Goal: Information Seeking & Learning: Compare options

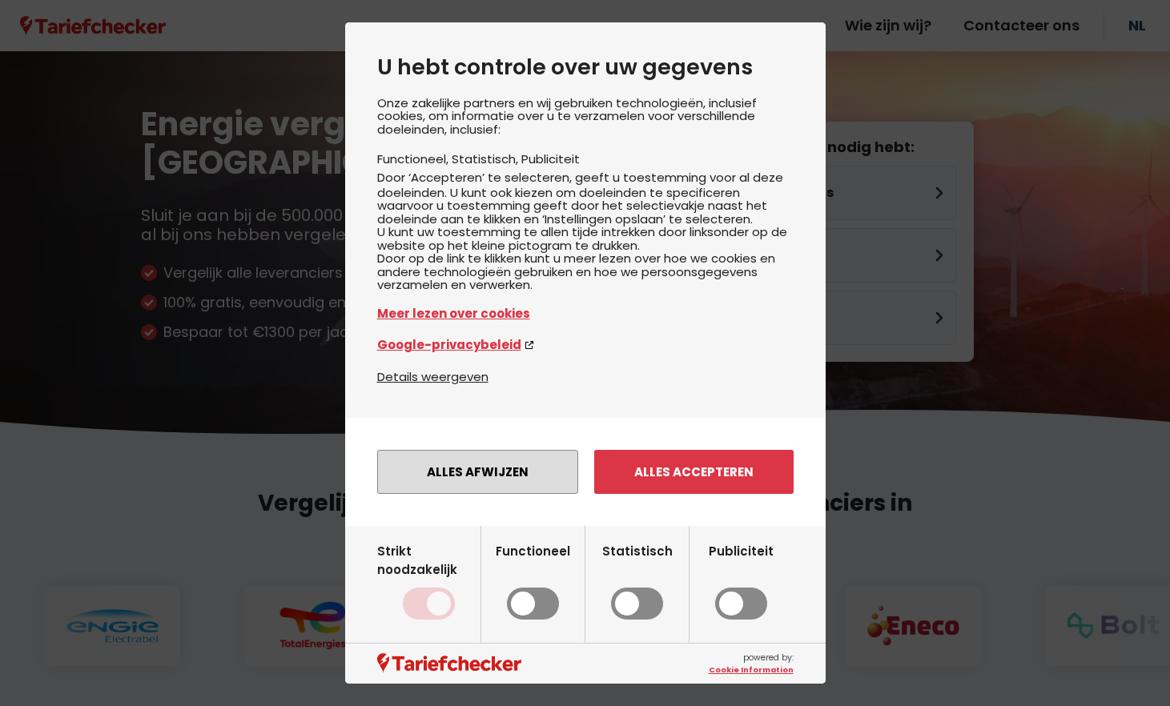
click at [510, 494] on button "Alles afwijzen" at bounding box center [477, 472] width 201 height 44
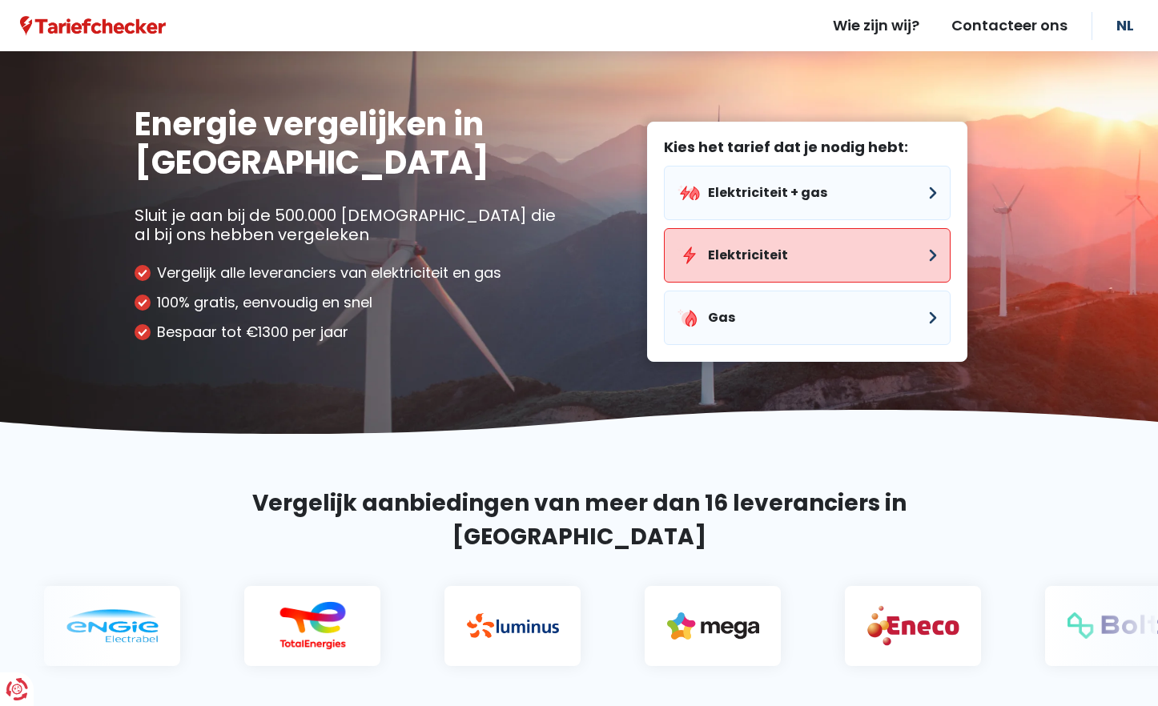
click at [758, 247] on button "Elektriciteit" at bounding box center [807, 255] width 287 height 54
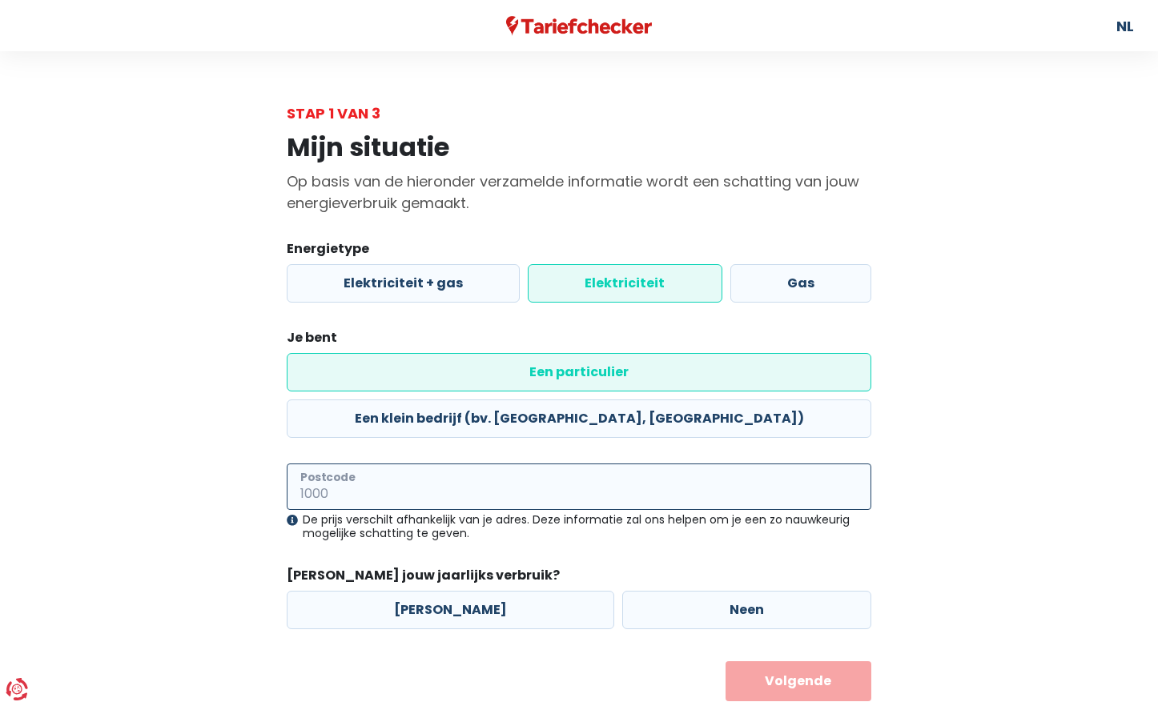
click at [454, 464] on input "Postcode" at bounding box center [579, 487] width 585 height 46
type input "8200"
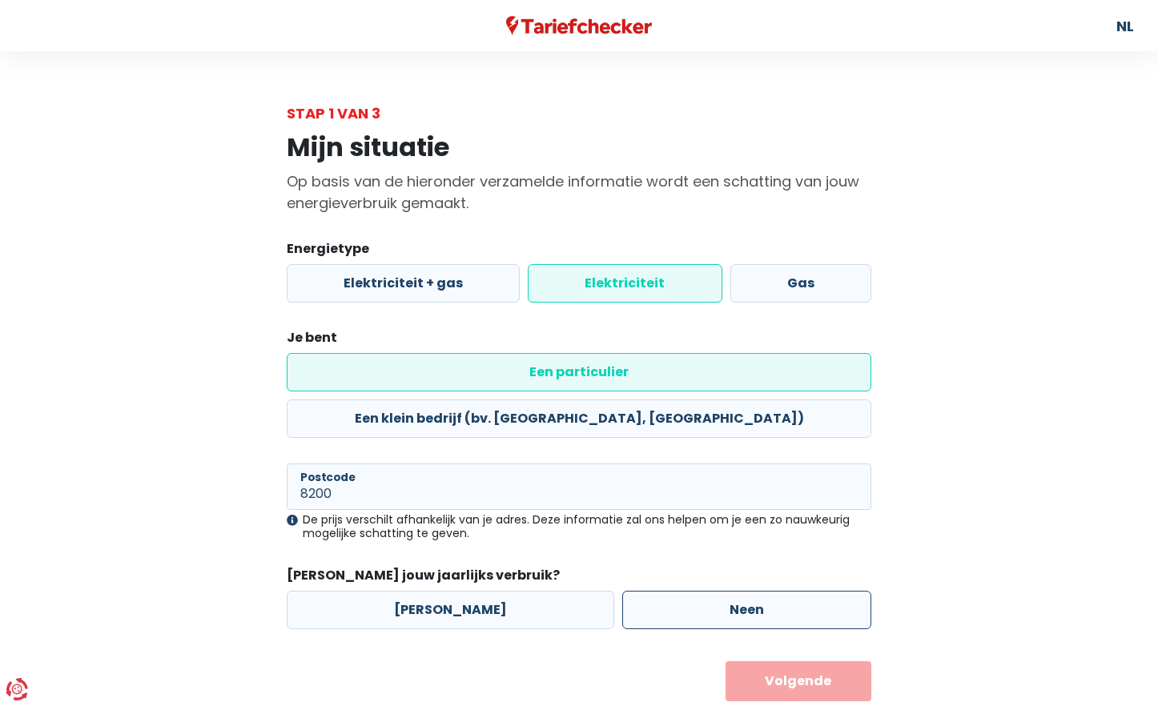
click at [654, 591] on label "Neen" at bounding box center [746, 610] width 249 height 38
click at [654, 591] on input "Neen" at bounding box center [746, 610] width 249 height 38
radio input "true"
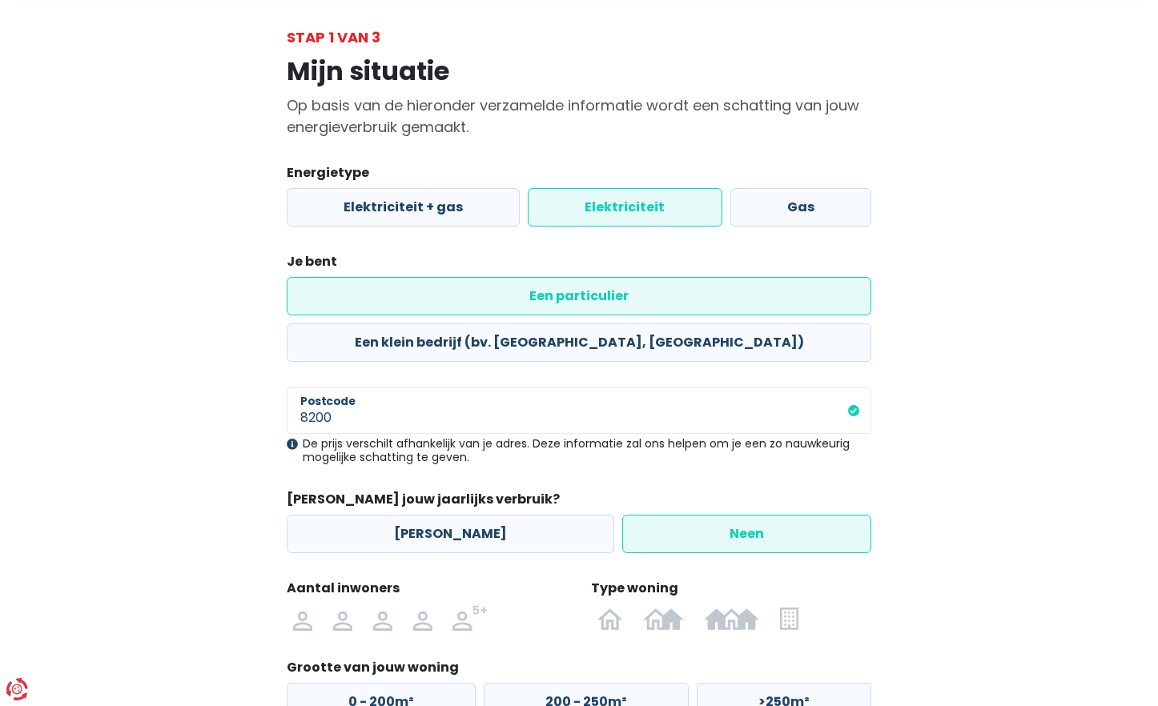
scroll to position [169, 0]
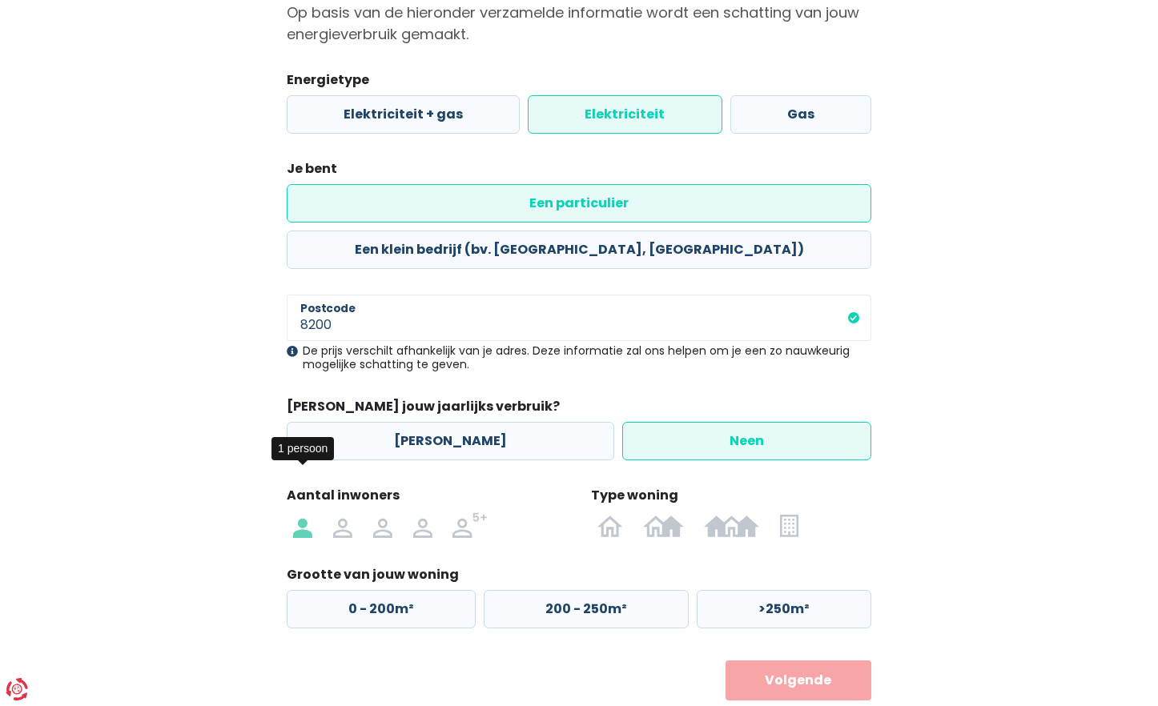
click at [298, 513] on img at bounding box center [302, 526] width 19 height 26
click at [298, 513] on input "radio" at bounding box center [303, 526] width 40 height 26
radio input "true"
click at [785, 513] on img at bounding box center [789, 526] width 18 height 26
click at [785, 513] on input "radio" at bounding box center [789, 526] width 39 height 26
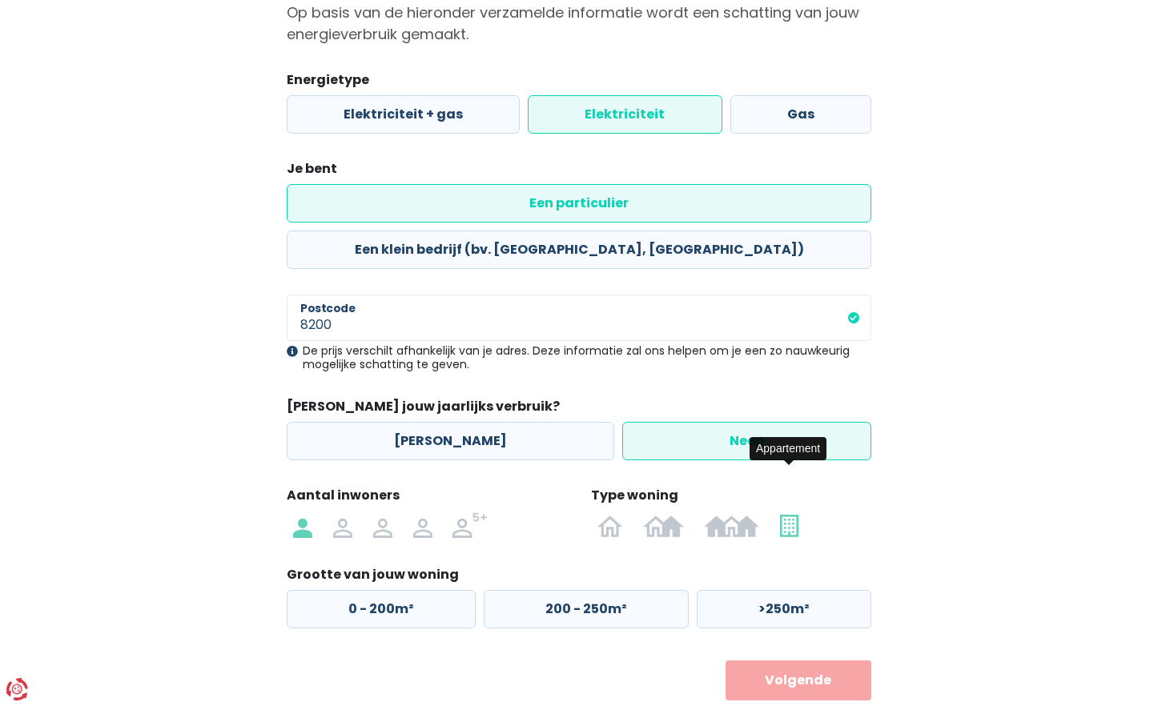
radio input "true"
click at [736, 590] on label ">100m²" at bounding box center [781, 609] width 179 height 38
click at [736, 590] on input ">100m²" at bounding box center [781, 609] width 179 height 38
radio input "true"
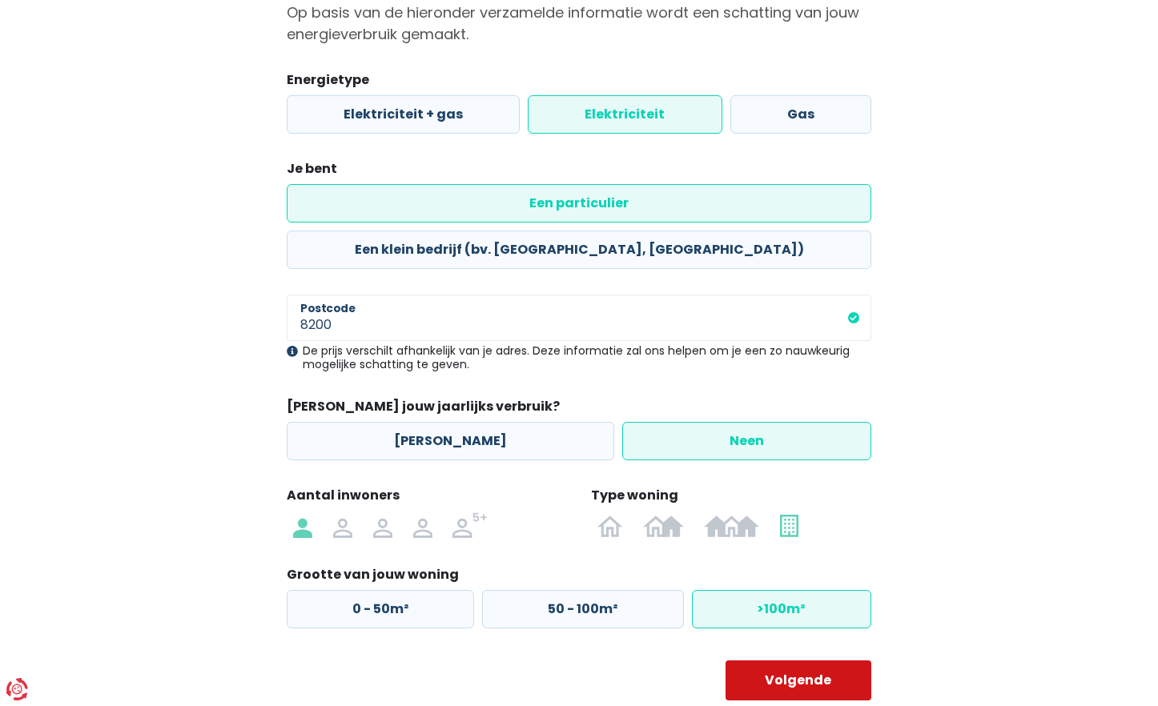
click at [756, 661] on button "Volgende" at bounding box center [799, 681] width 147 height 40
select select
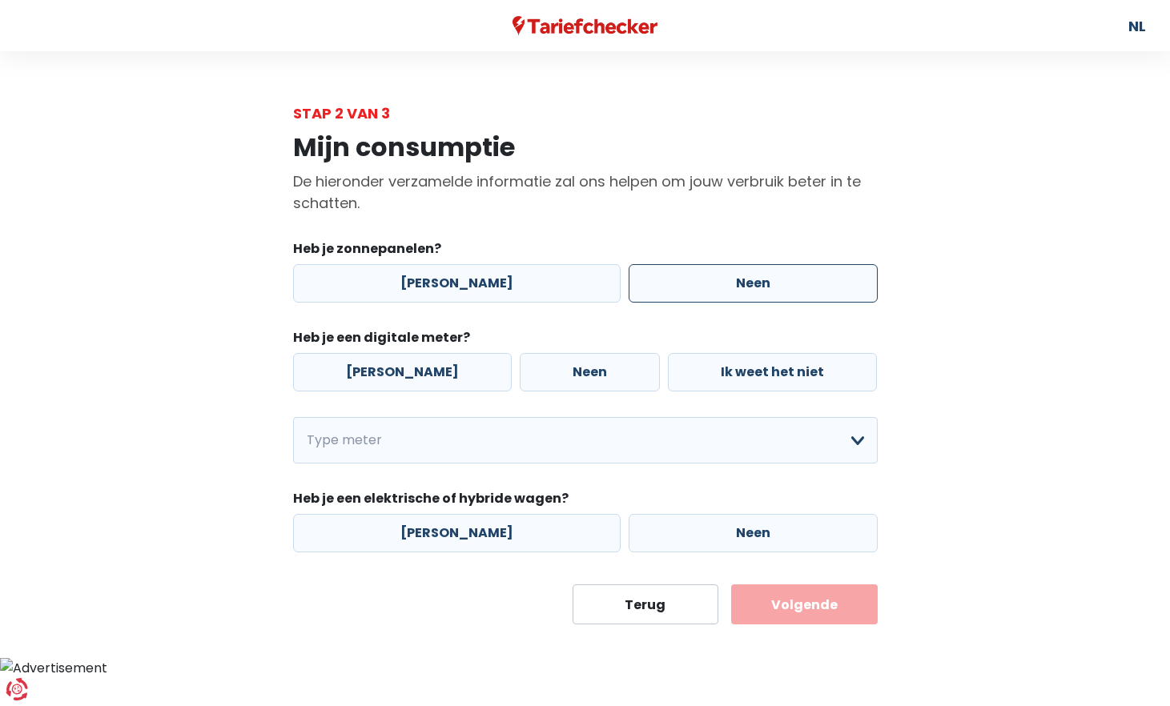
click at [718, 287] on label "Neen" at bounding box center [753, 283] width 249 height 38
click at [718, 287] on input "Neen" at bounding box center [753, 283] width 249 height 38
radio input "true"
click at [583, 376] on label "Neen" at bounding box center [590, 372] width 140 height 38
click at [583, 376] on input "Neen" at bounding box center [590, 372] width 140 height 38
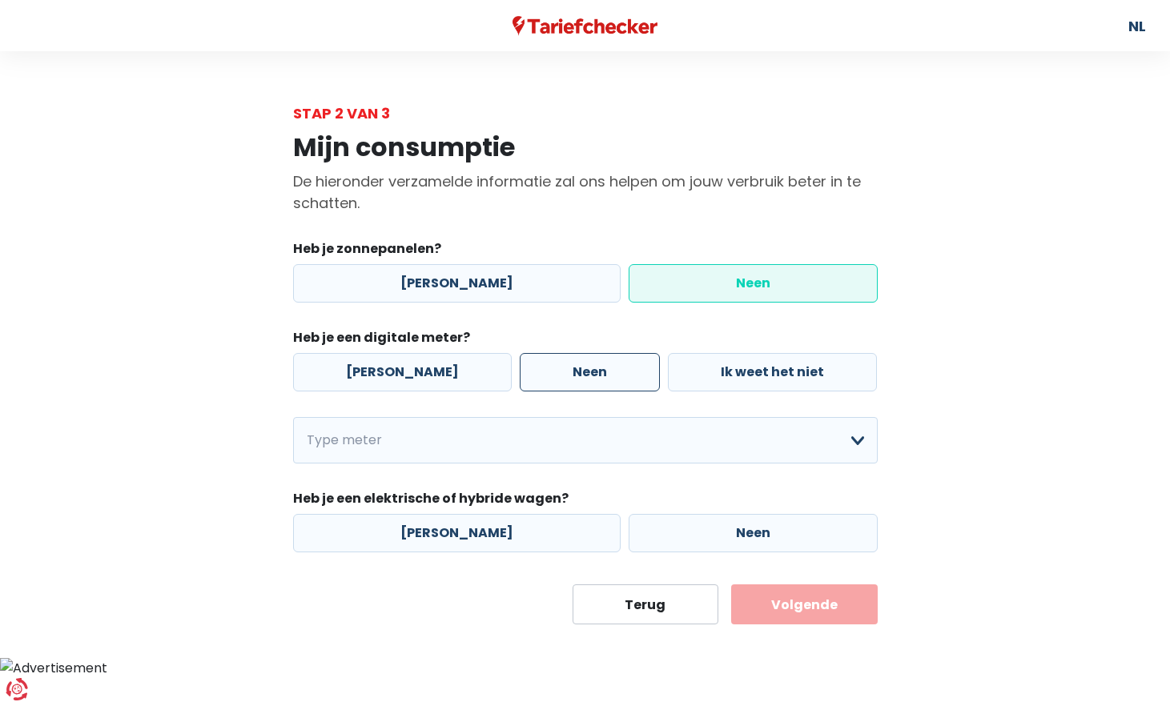
radio input "true"
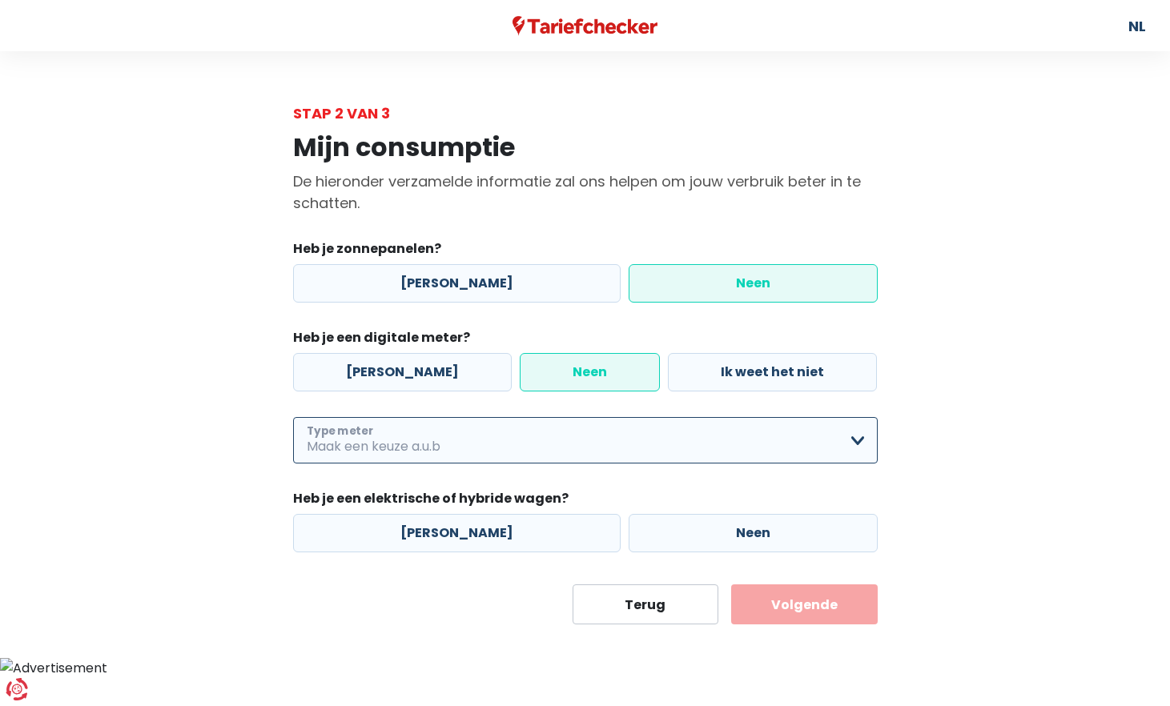
click at [860, 439] on select "Enkelvoudig Tweevoudig Enkelvoudig + uitsluitend nachttarief Tweevoudig + uitsl…" at bounding box center [585, 440] width 585 height 46
select select "day_single_rate"
click at [293, 417] on select "Enkelvoudig Tweevoudig Enkelvoudig + uitsluitend nachttarief Tweevoudig + uitsl…" at bounding box center [585, 440] width 585 height 46
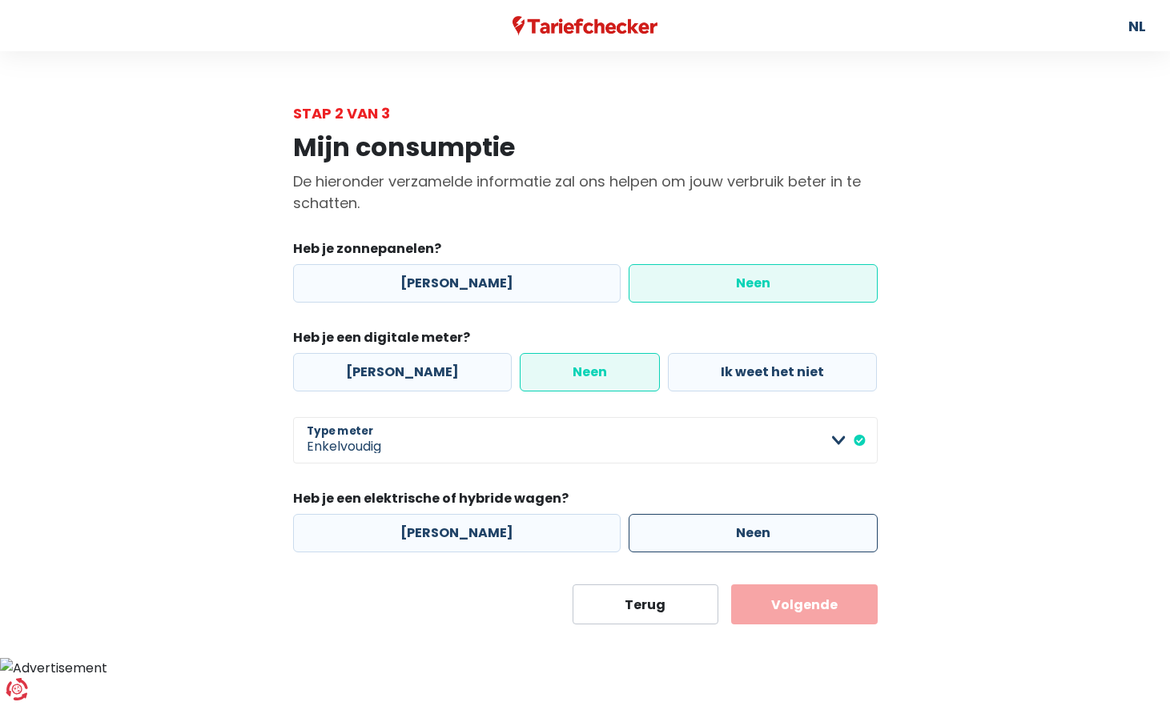
click at [739, 537] on label "Neen" at bounding box center [753, 533] width 249 height 38
click at [739, 537] on input "Neen" at bounding box center [753, 533] width 249 height 38
radio input "true"
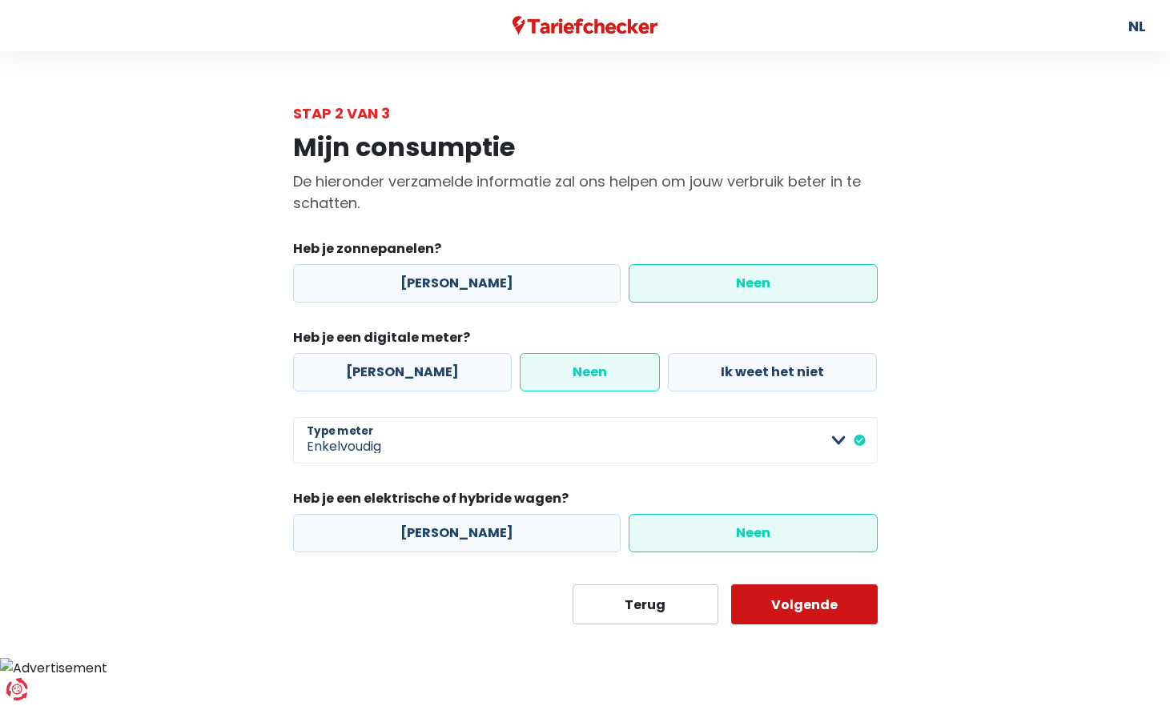
click at [754, 606] on button "Volgende" at bounding box center [804, 605] width 147 height 40
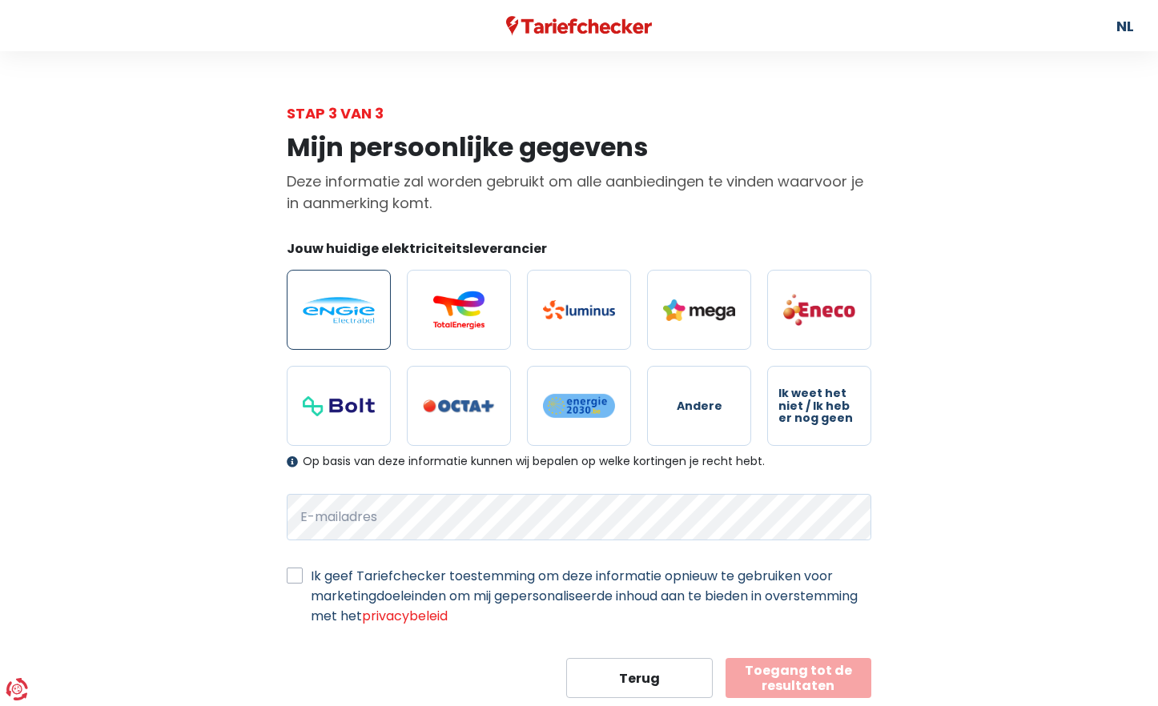
click at [354, 318] on img at bounding box center [339, 310] width 72 height 26
click at [354, 318] on input "radio" at bounding box center [339, 310] width 104 height 80
radio input "true"
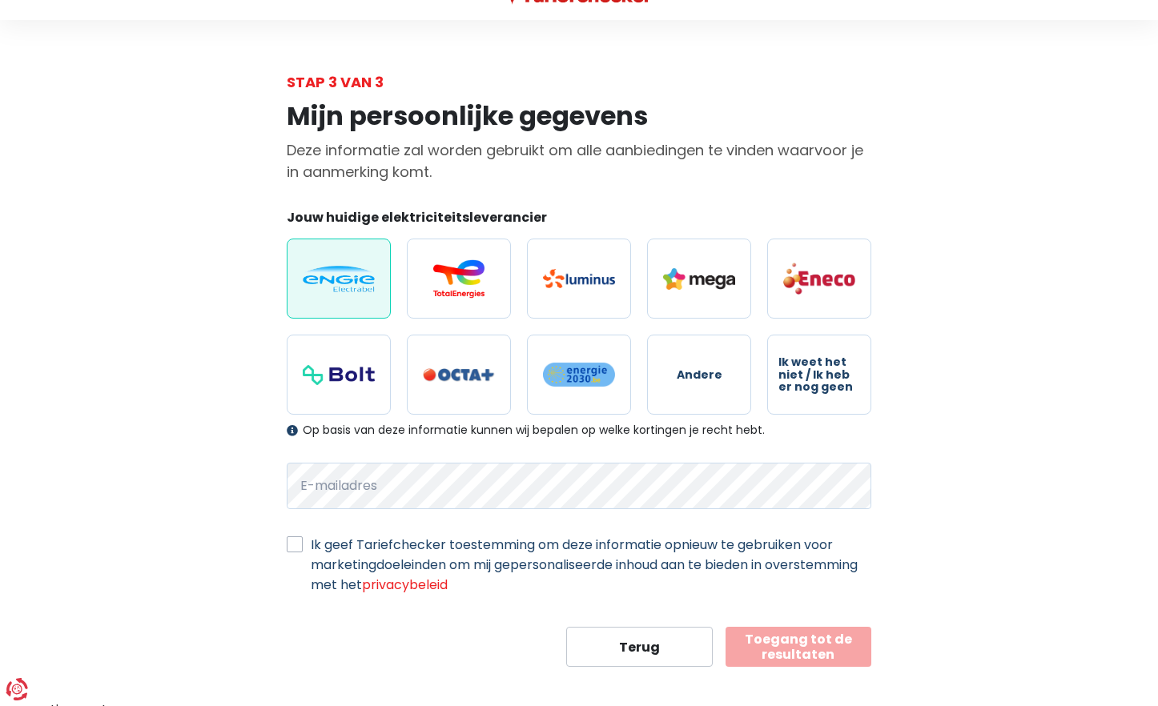
scroll to position [44, 0]
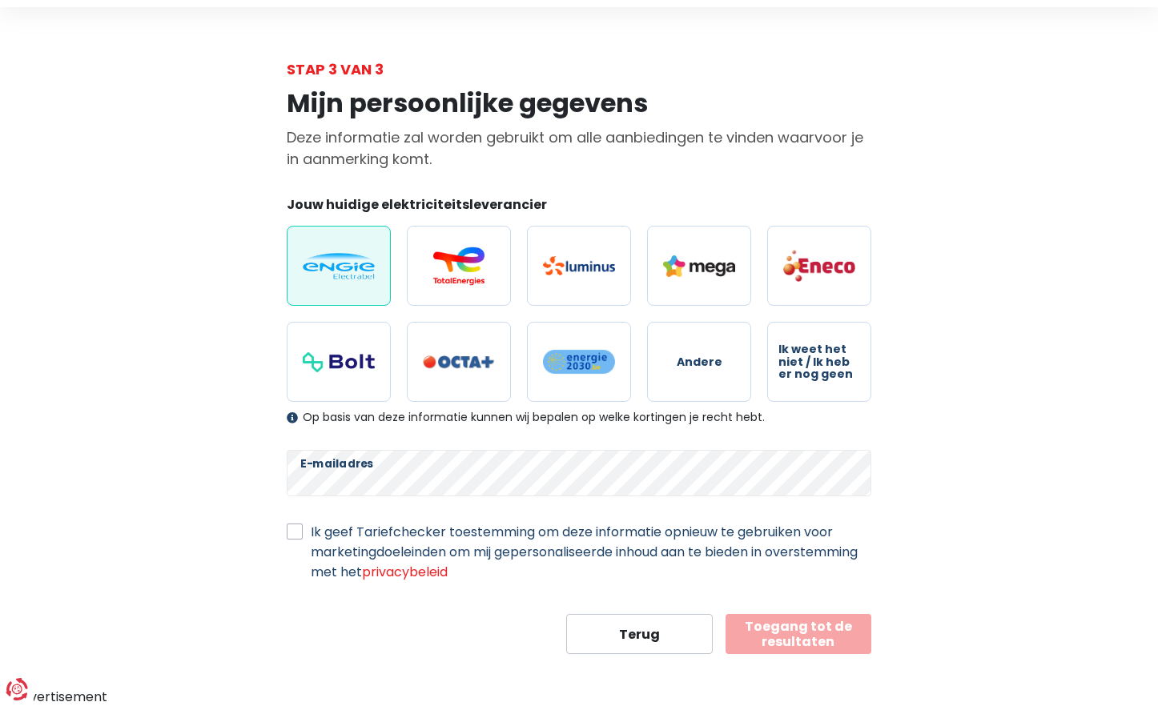
click at [364, 550] on label "Ik geef Tariefchecker toestemming om deze informatie opnieuw te gebruiken voor …" at bounding box center [591, 552] width 561 height 60
click at [303, 538] on input "Ik geef Tariefchecker toestemming om deze informatie opnieuw te gebruiken voor …" at bounding box center [295, 530] width 16 height 16
click at [311, 536] on label "Ik geef Tariefchecker toestemming om deze informatie opnieuw te gebruiken voor …" at bounding box center [591, 552] width 561 height 60
click at [296, 536] on input "Ik geef Tariefchecker toestemming om deze informatie opnieuw te gebruiken voor …" at bounding box center [295, 530] width 16 height 16
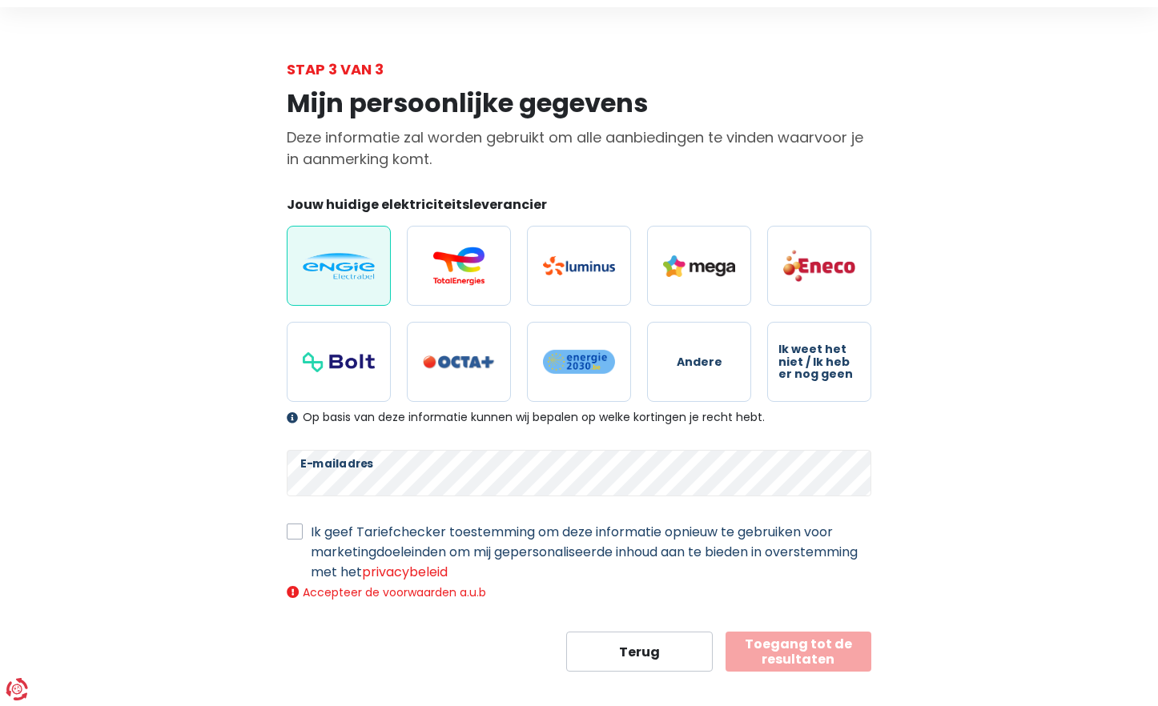
click at [311, 536] on label "Ik geef Tariefchecker toestemming om deze informatie opnieuw te gebruiken voor …" at bounding box center [591, 552] width 561 height 60
click at [296, 536] on input "Ik geef Tariefchecker toestemming om deze informatie opnieuw te gebruiken voor …" at bounding box center [295, 530] width 16 height 16
checkbox input "true"
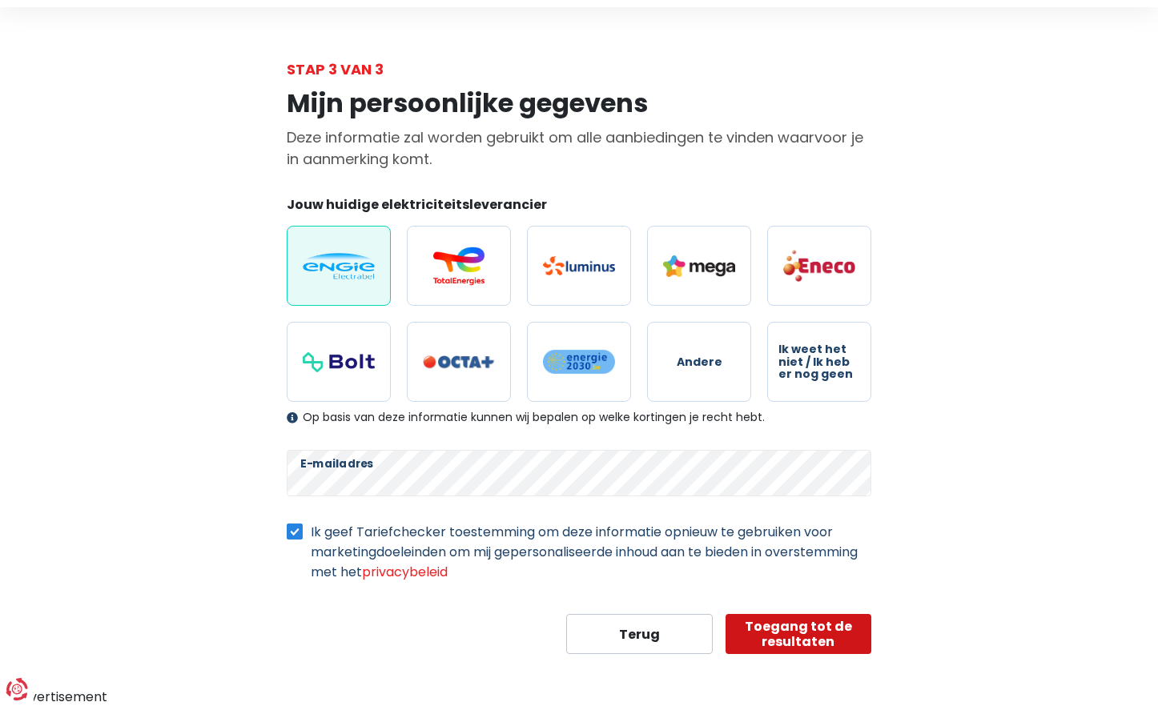
click at [803, 638] on button "Toegang tot de resultaten" at bounding box center [799, 634] width 147 height 40
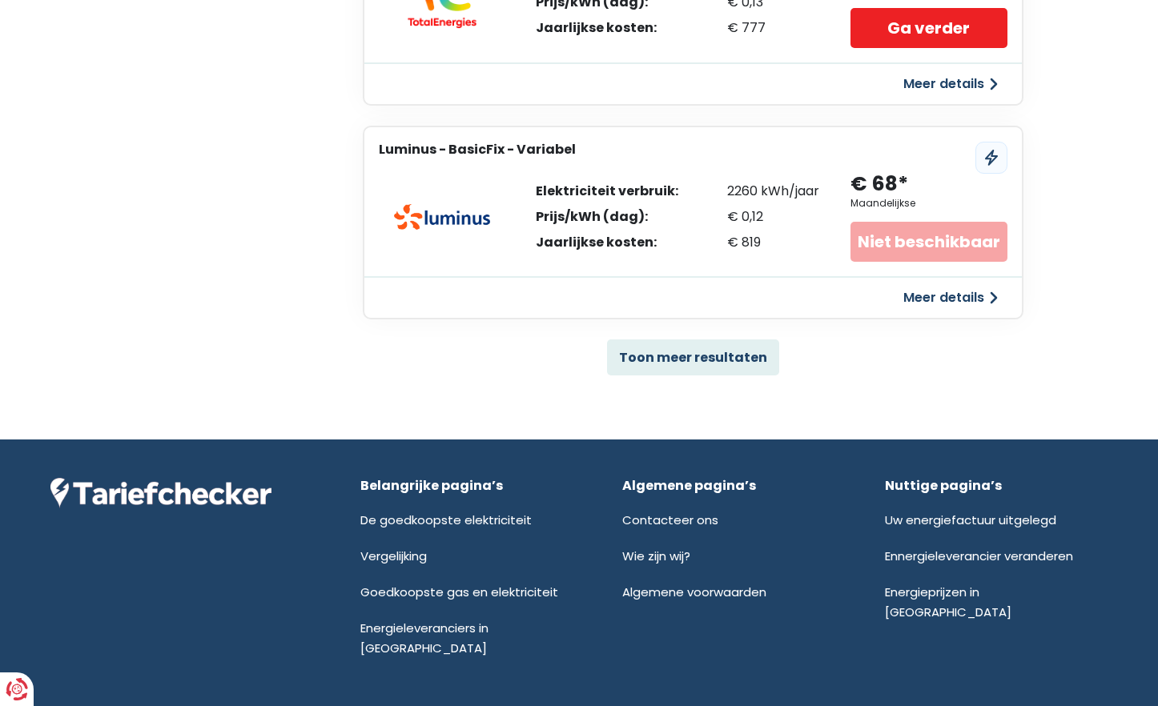
scroll to position [1094, 0]
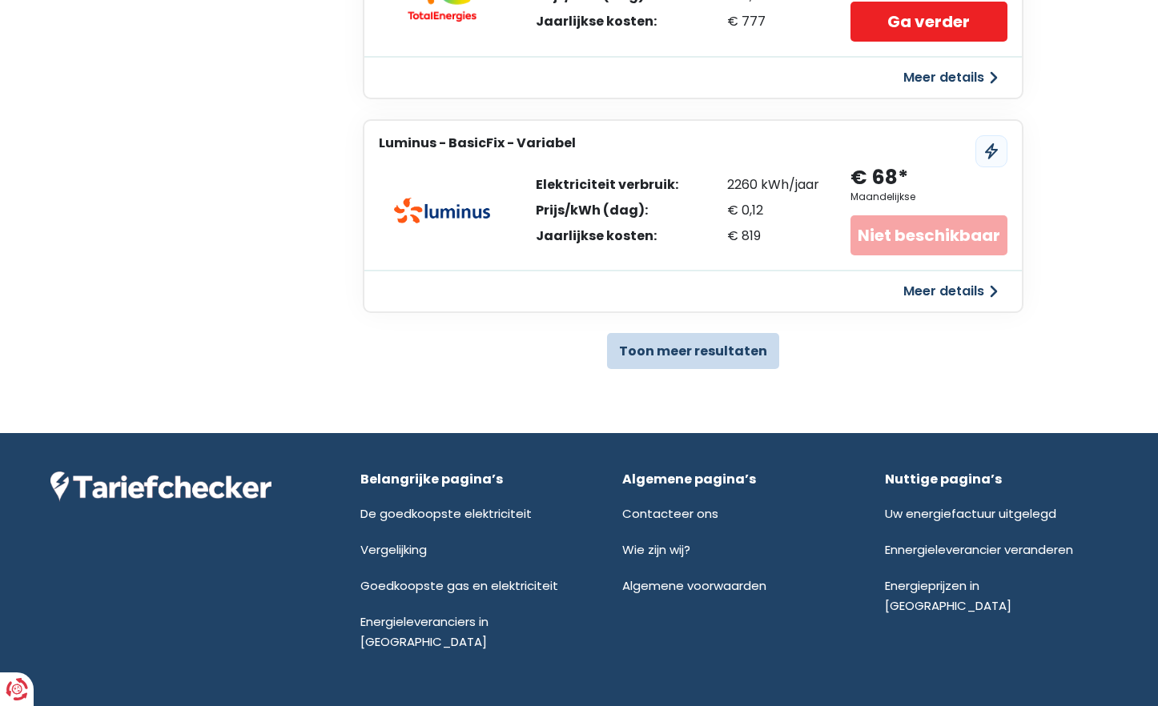
click at [701, 358] on button "Toon meer resultaten" at bounding box center [693, 351] width 172 height 36
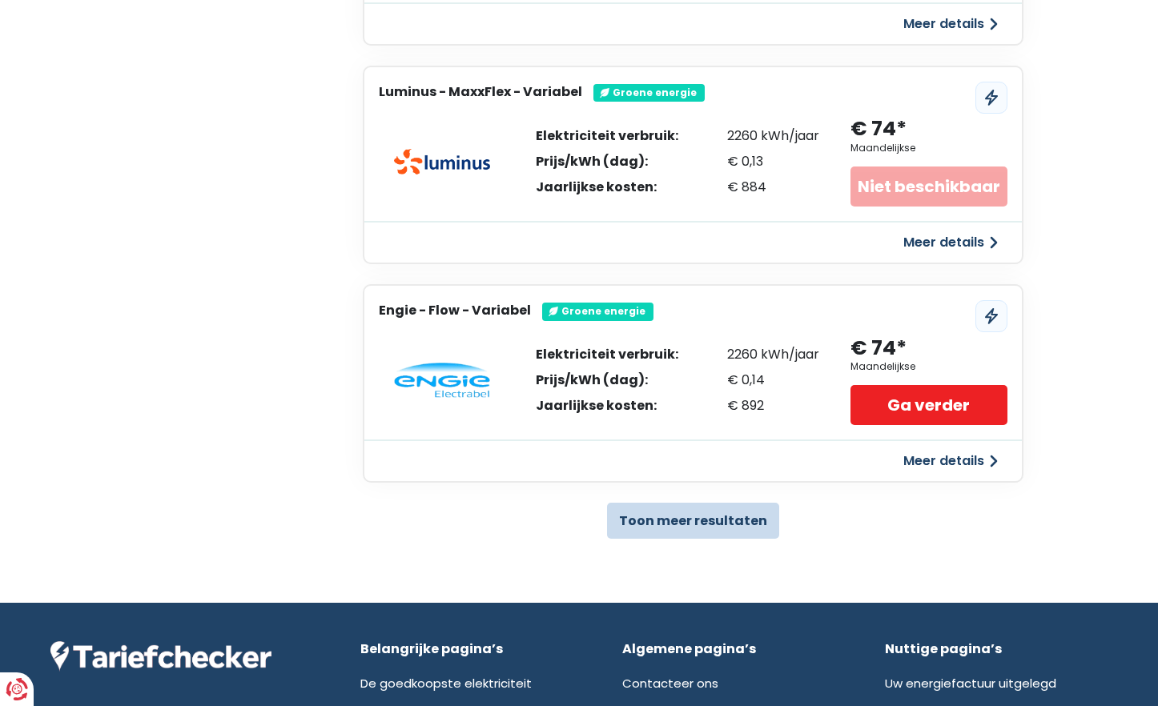
scroll to position [3096, 0]
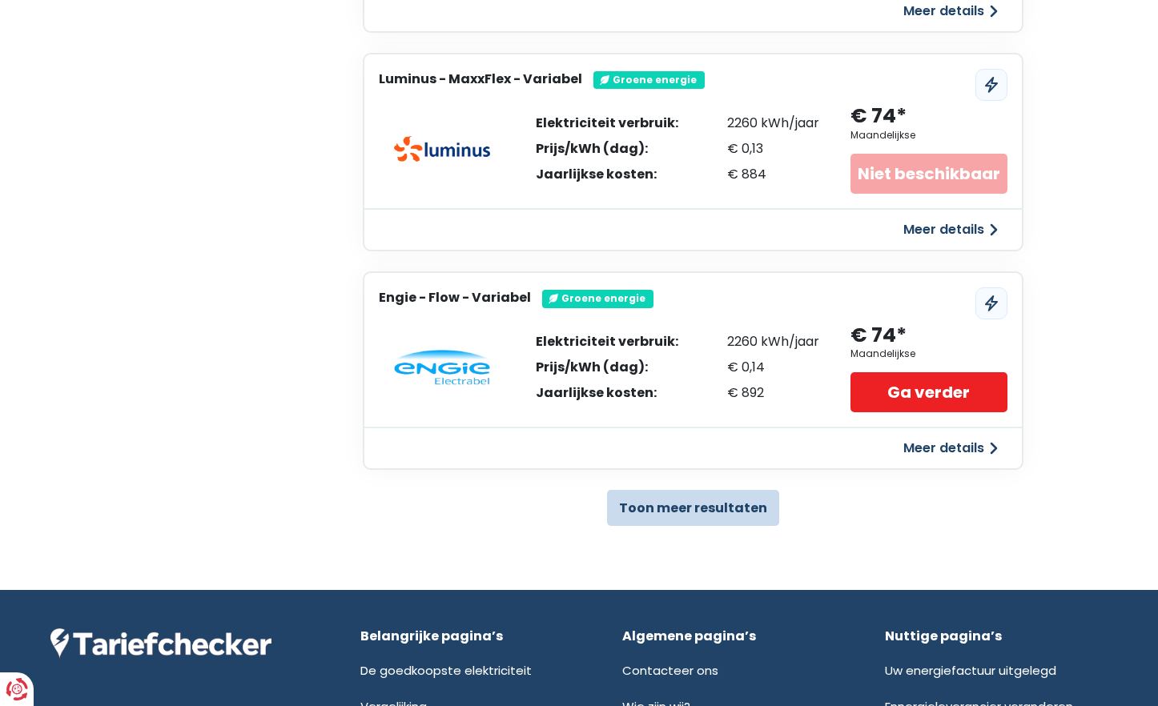
click at [706, 499] on button "Toon meer resultaten" at bounding box center [693, 508] width 172 height 36
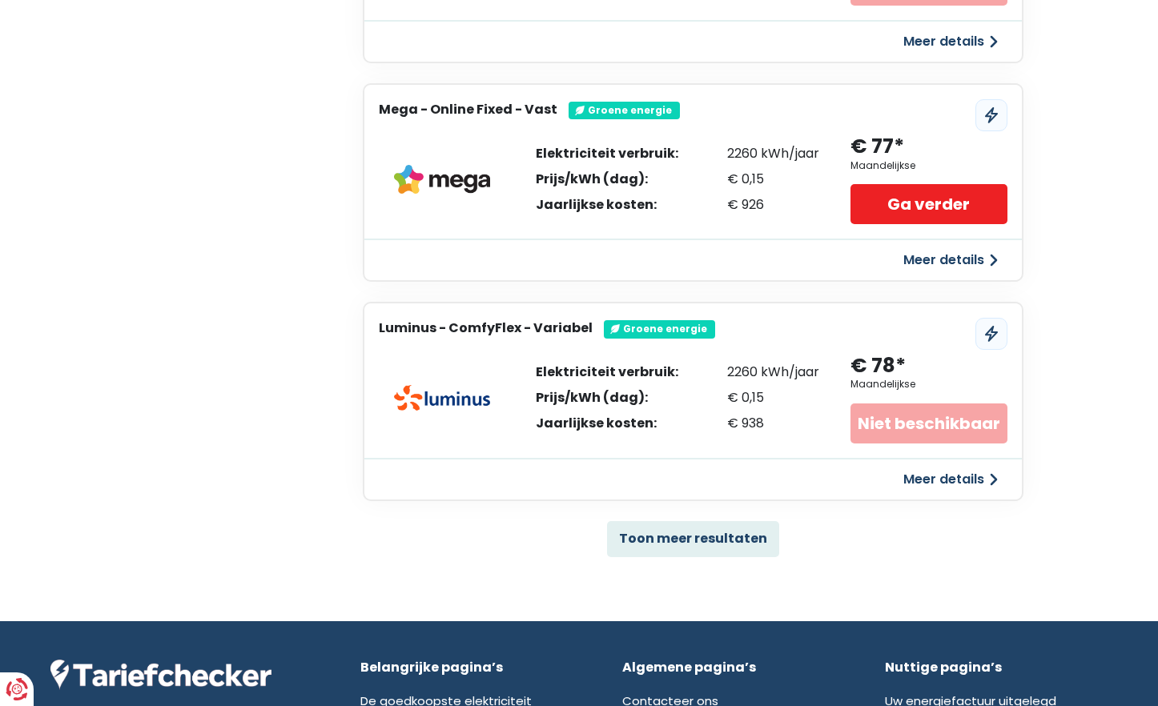
scroll to position [5438, 0]
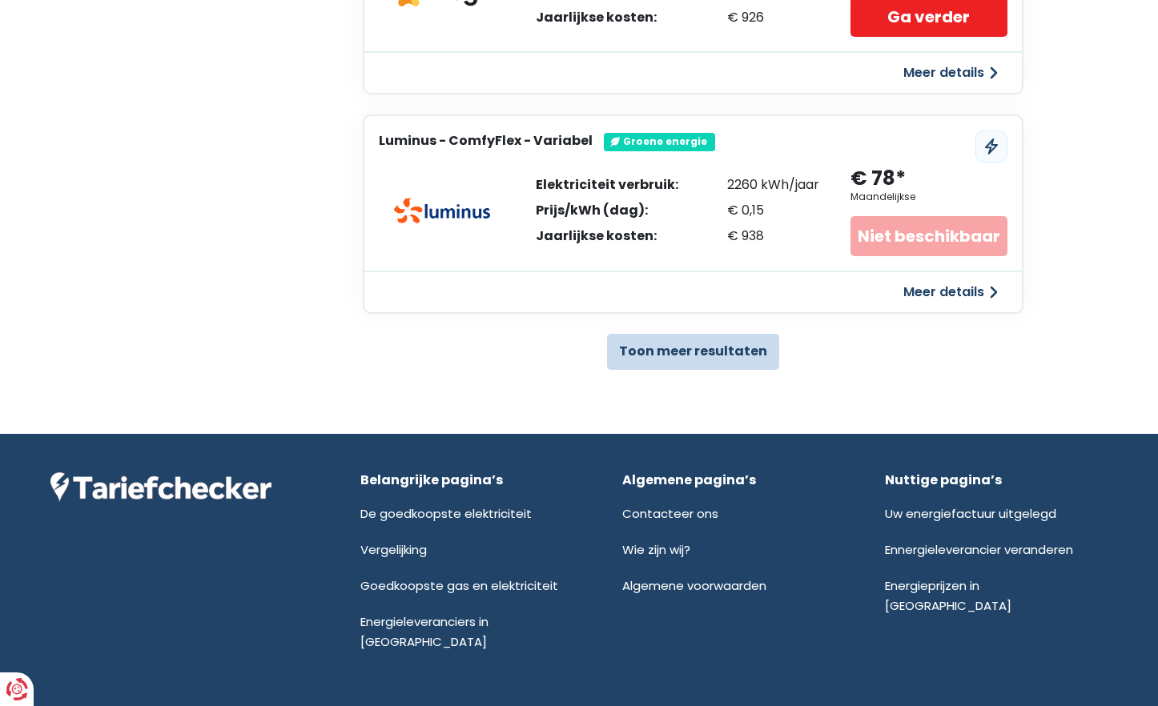
click at [714, 356] on button "Toon meer resultaten" at bounding box center [693, 352] width 172 height 36
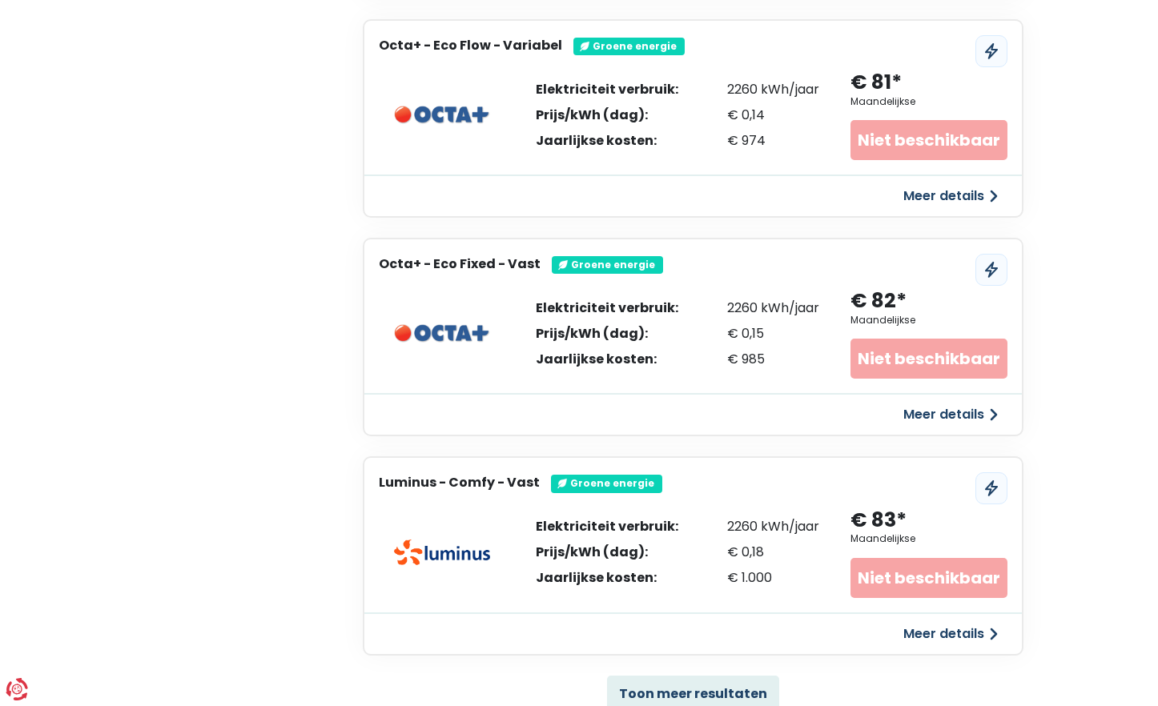
scroll to position [7520, 0]
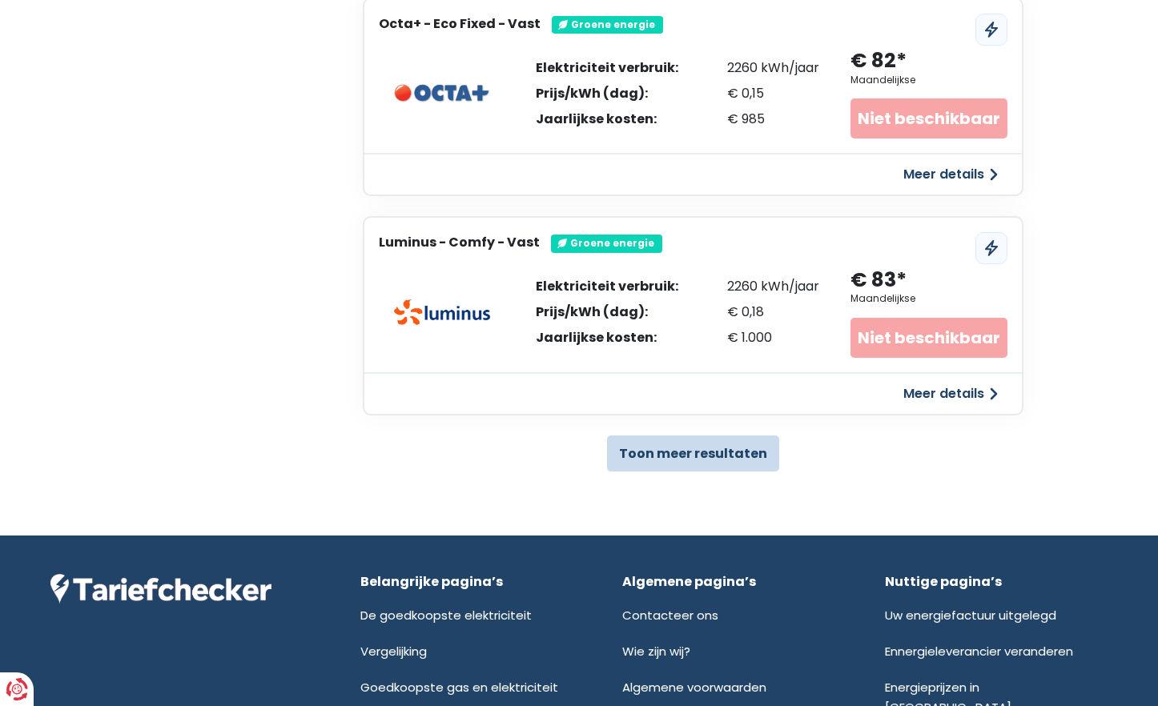
click at [722, 443] on button "Toon meer resultaten" at bounding box center [693, 454] width 172 height 36
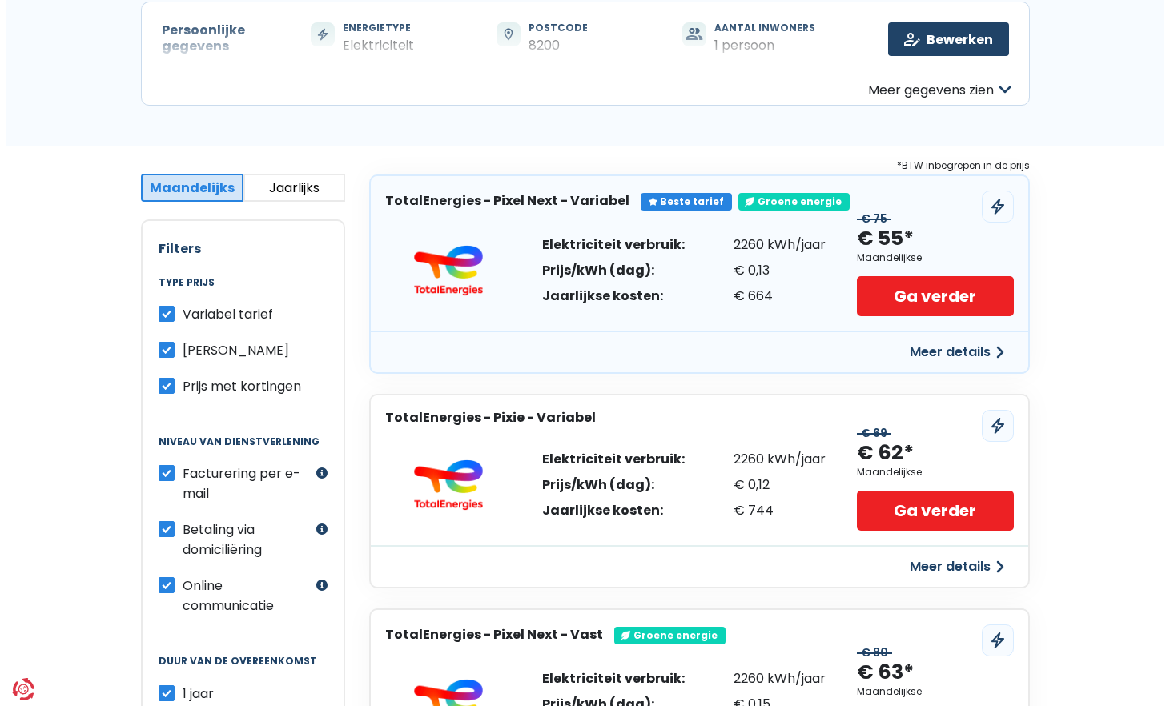
scroll to position [160, 0]
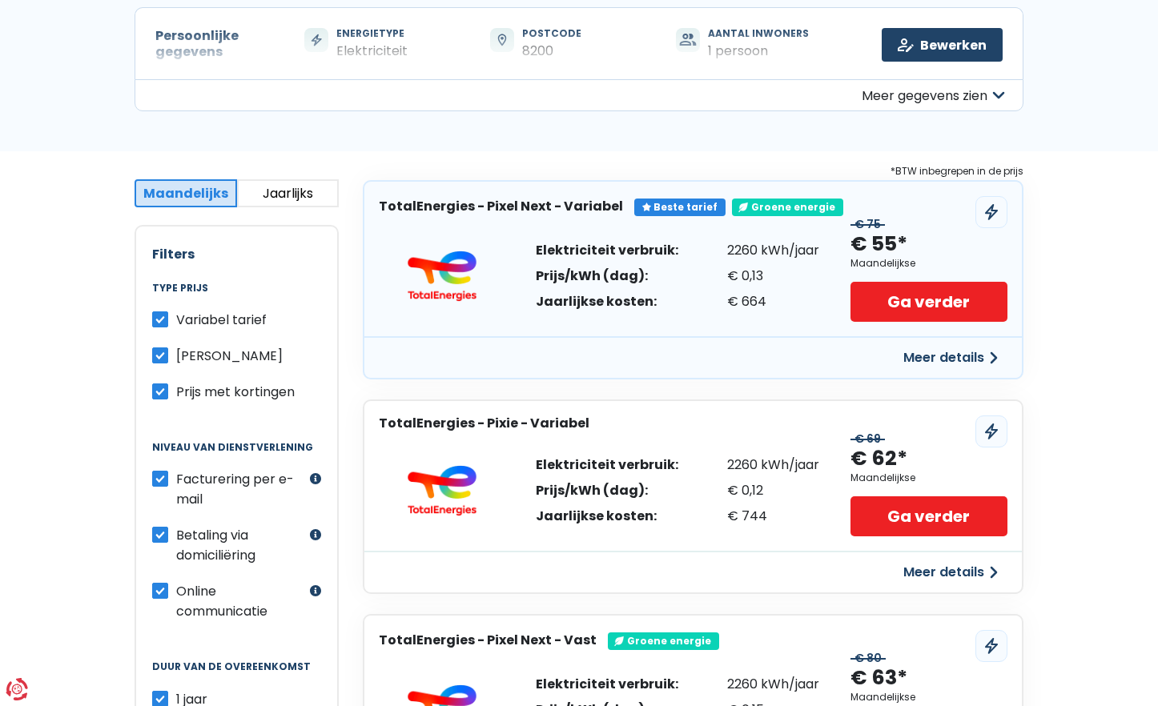
click at [304, 197] on button "Jaarlijks" at bounding box center [288, 193] width 103 height 28
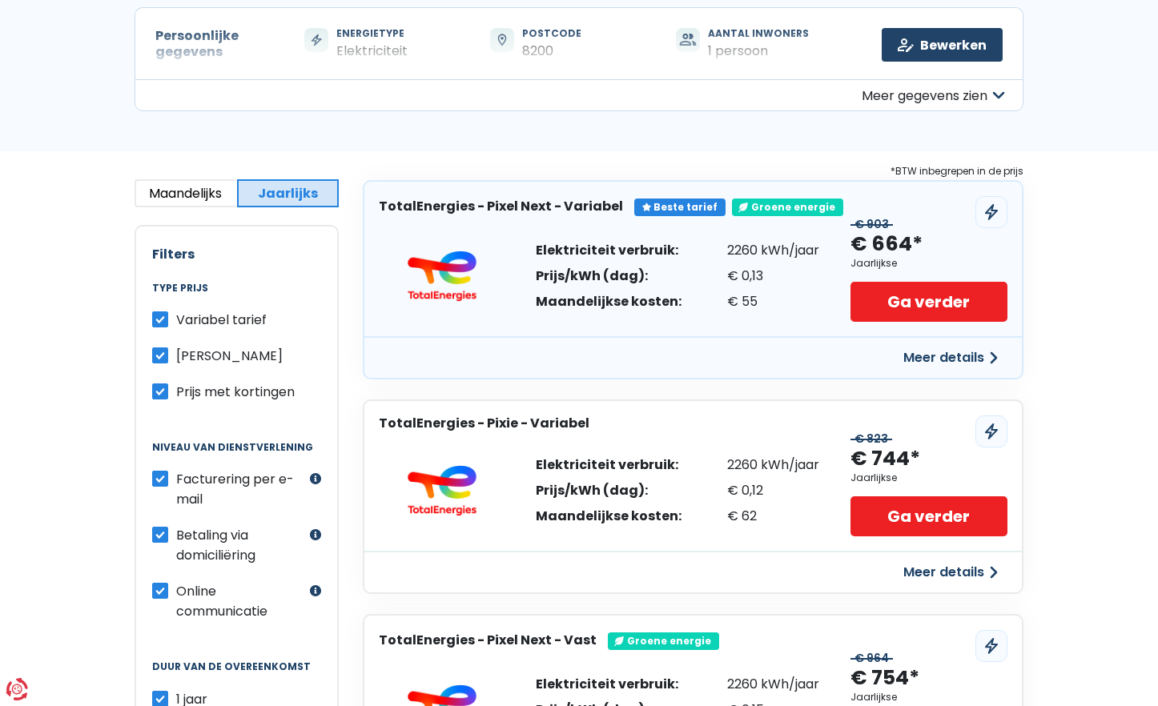
click at [959, 354] on button "Meer details" at bounding box center [951, 358] width 114 height 29
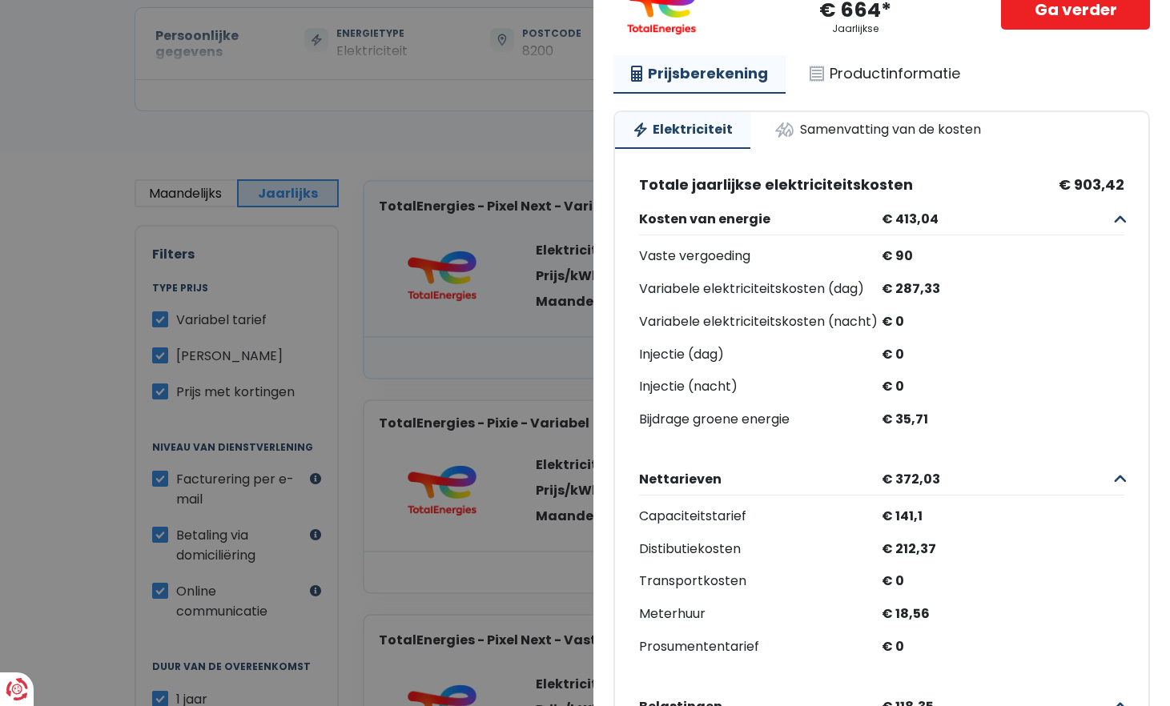
scroll to position [62, 0]
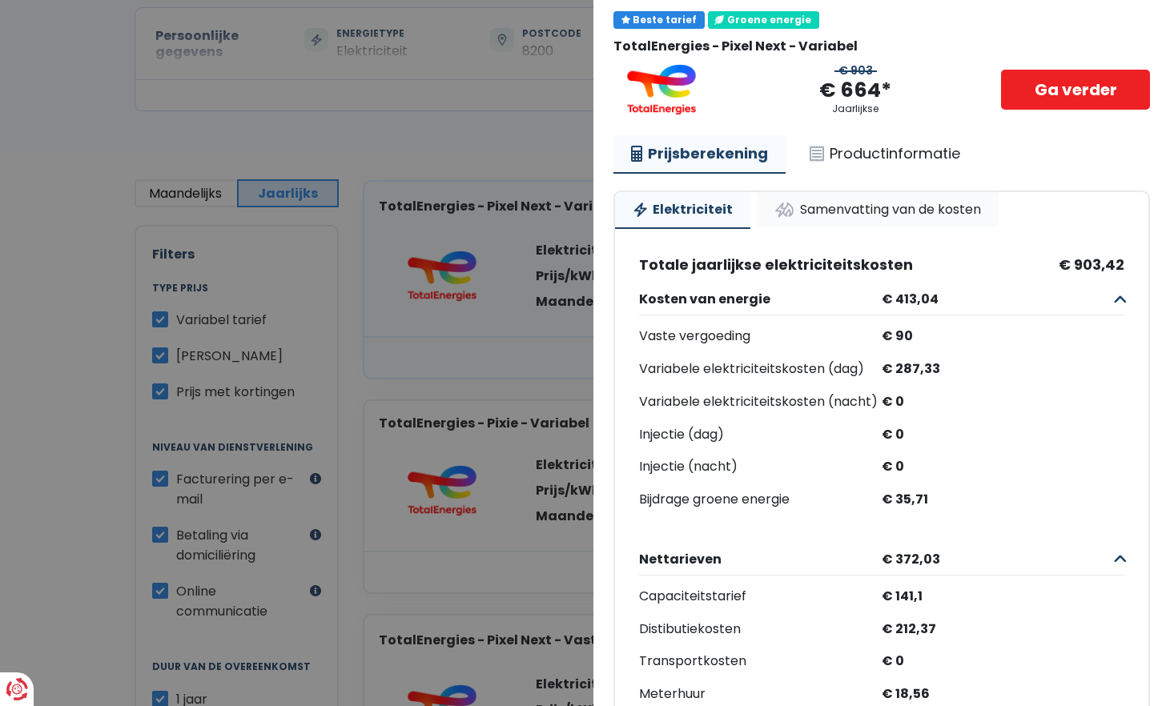
click at [908, 211] on link "Samenvatting van de kosten" at bounding box center [878, 209] width 242 height 35
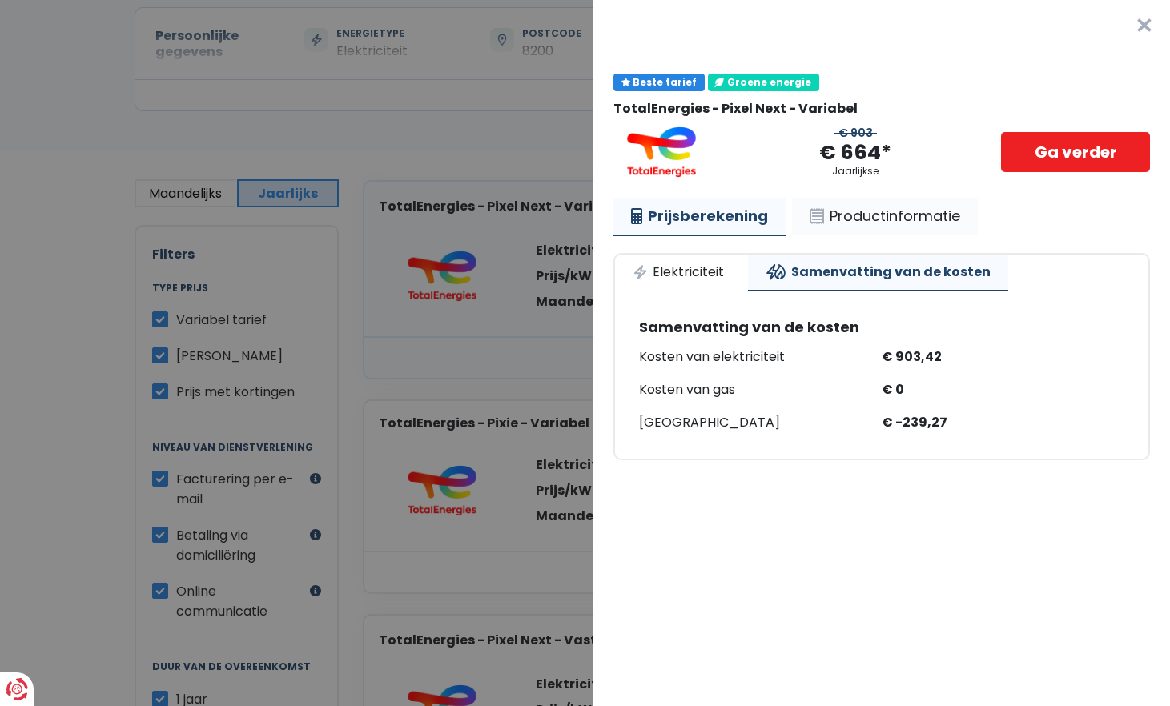
click at [867, 218] on link "Productinformatie" at bounding box center [885, 216] width 186 height 37
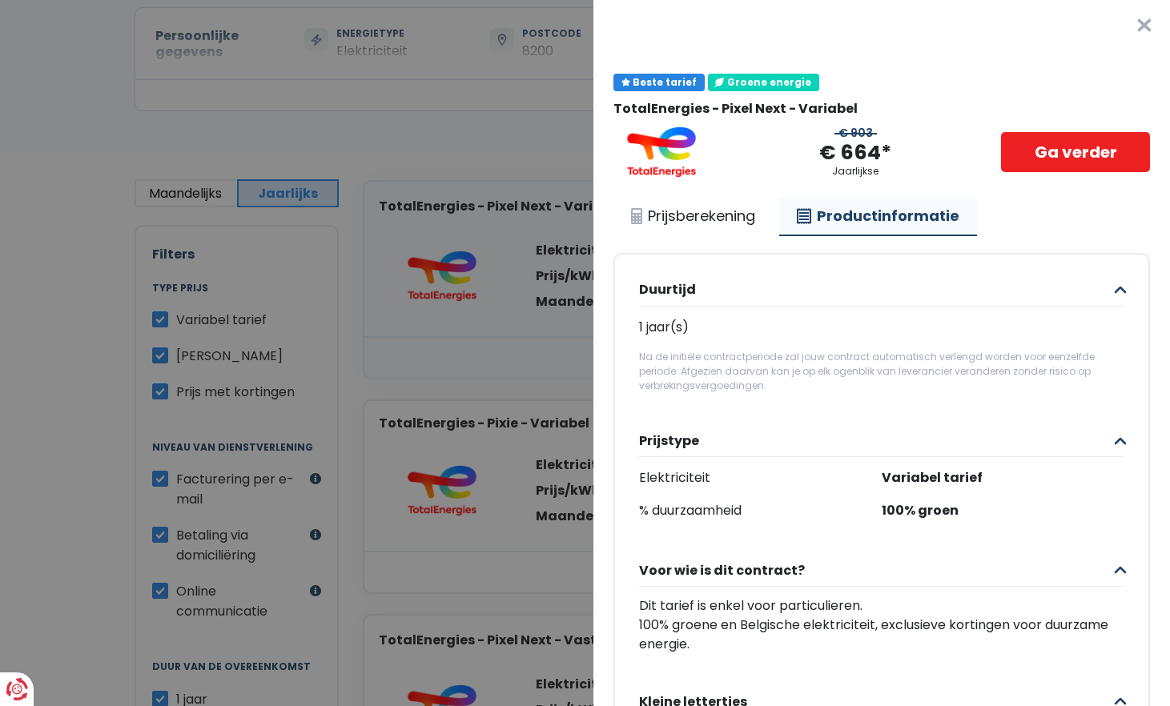
click at [1119, 27] on button "×" at bounding box center [1144, 25] width 51 height 51
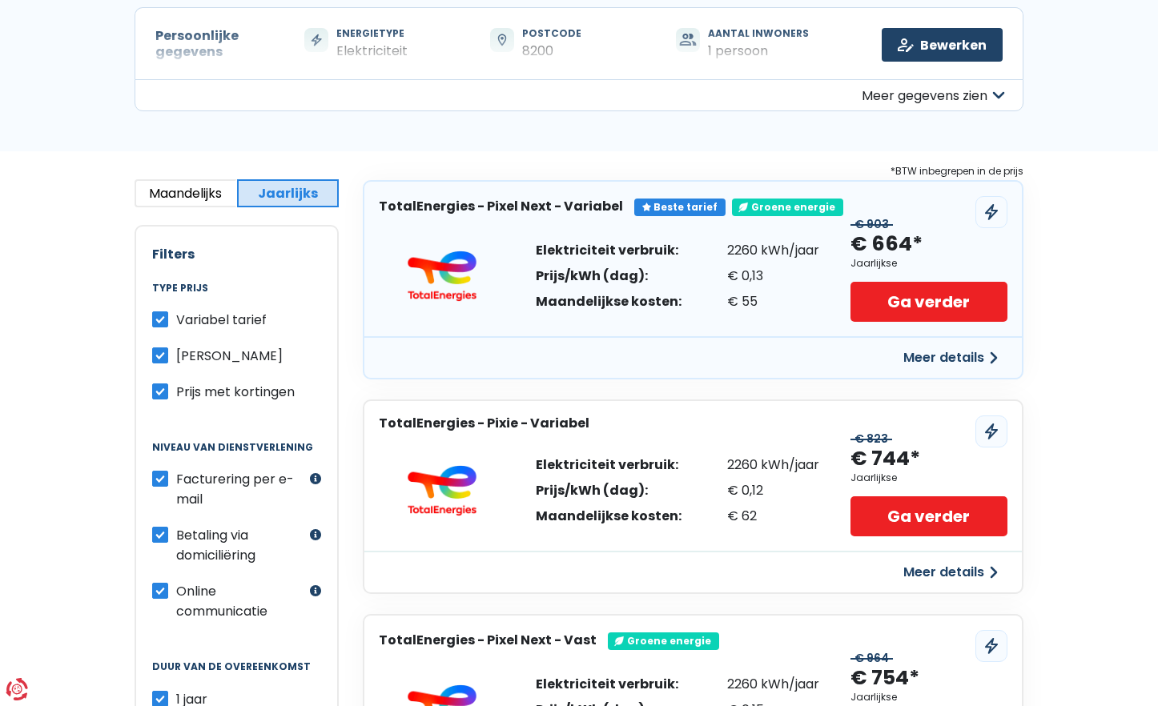
click at [176, 397] on label "Prijs met kortingen" at bounding box center [235, 392] width 119 height 20
click at [162, 397] on input "Prijs met kortingen" at bounding box center [160, 390] width 16 height 16
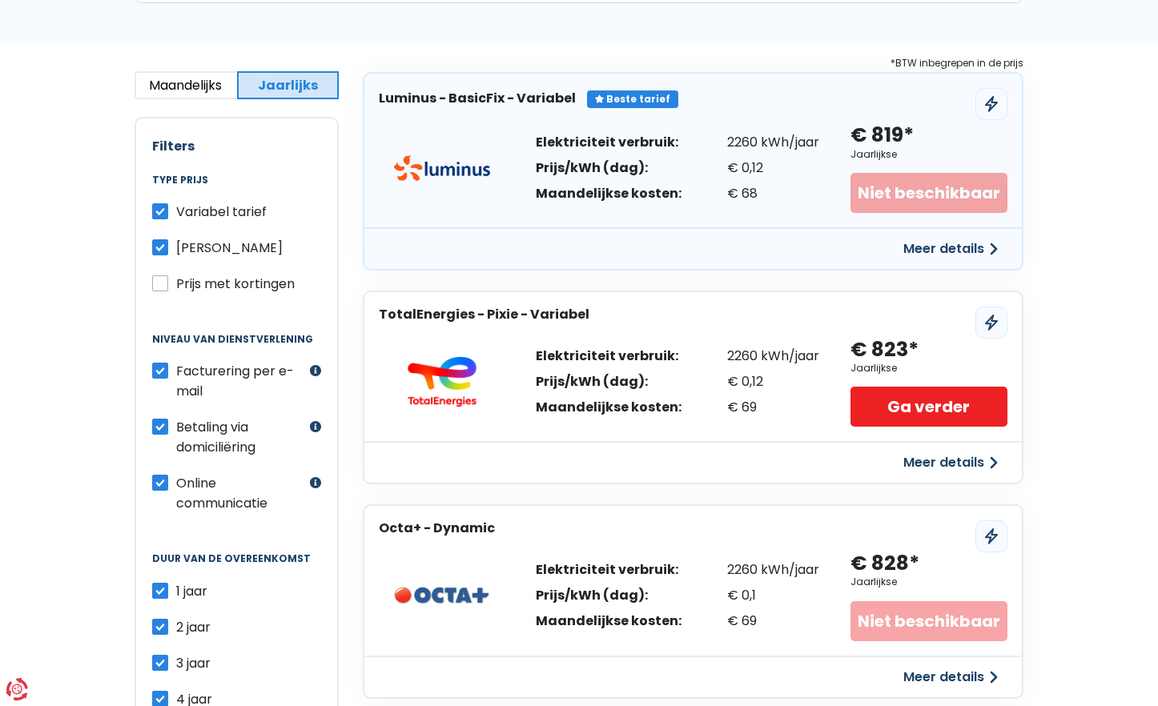
scroll to position [240, 0]
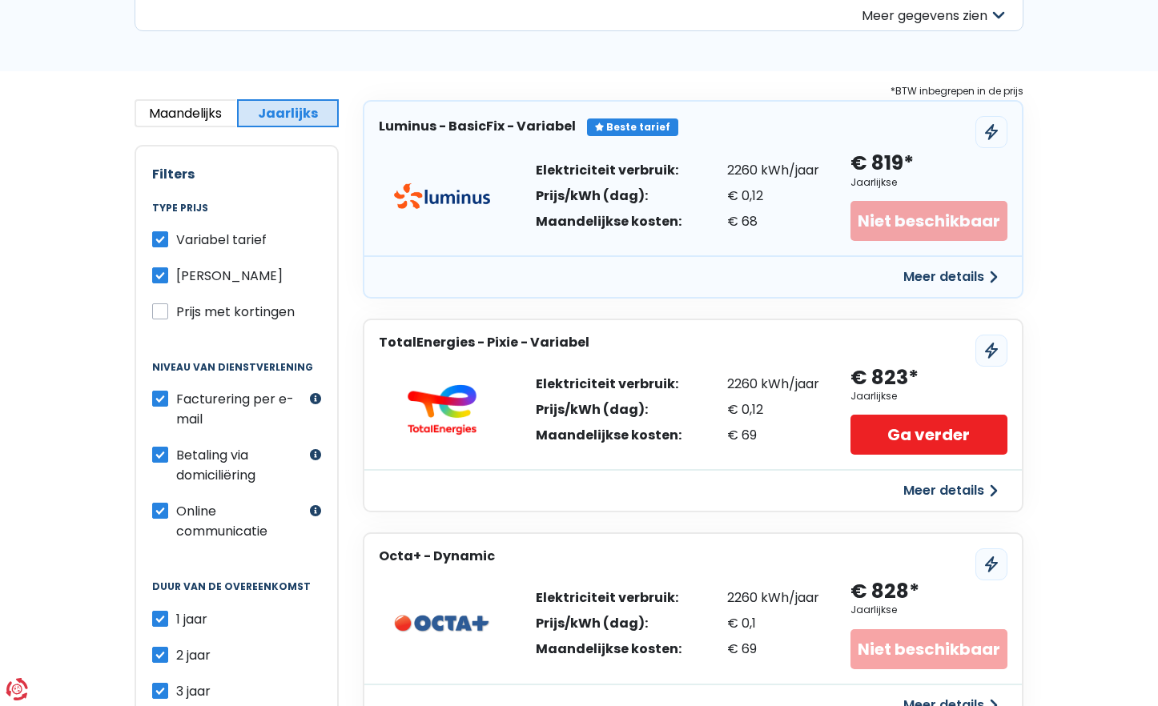
click at [176, 317] on label "Prijs met kortingen" at bounding box center [235, 312] width 119 height 20
click at [153, 317] on input "Prijs met kortingen" at bounding box center [160, 310] width 16 height 16
checkbox input "true"
click at [136, 340] on div "Filters Type prijs Variabel tarief Vast tarief Prijs met kortingen Niveau van d…" at bounding box center [237, 458] width 204 height 626
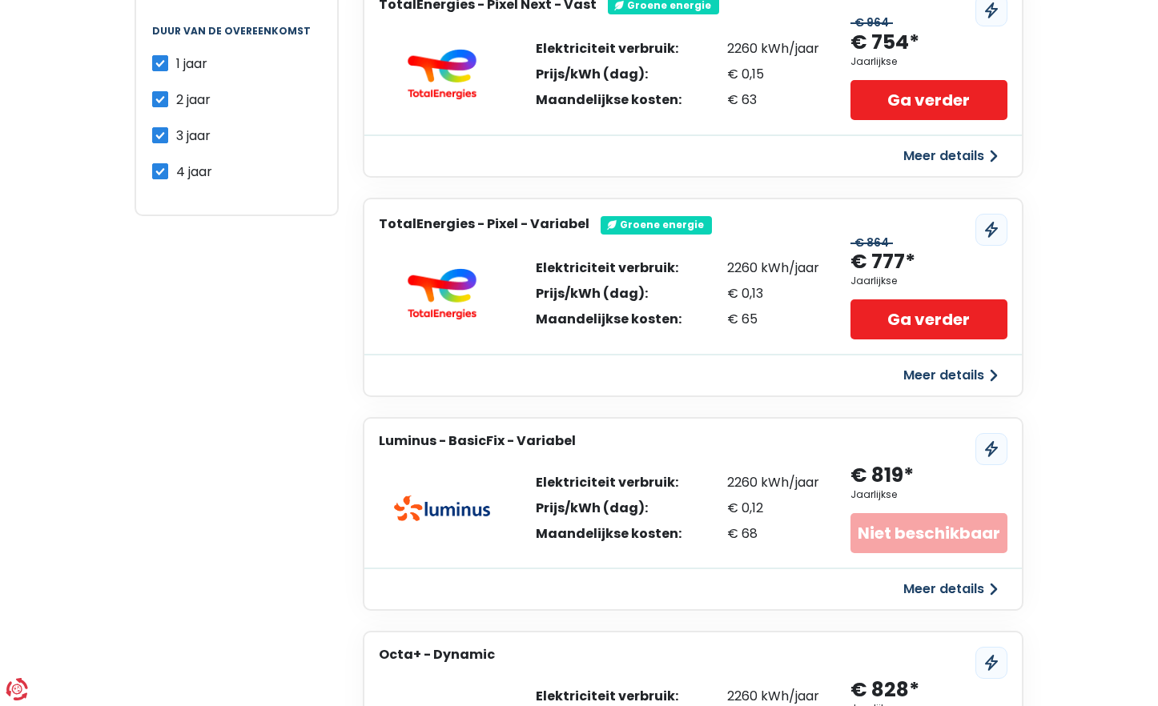
scroll to position [721, 0]
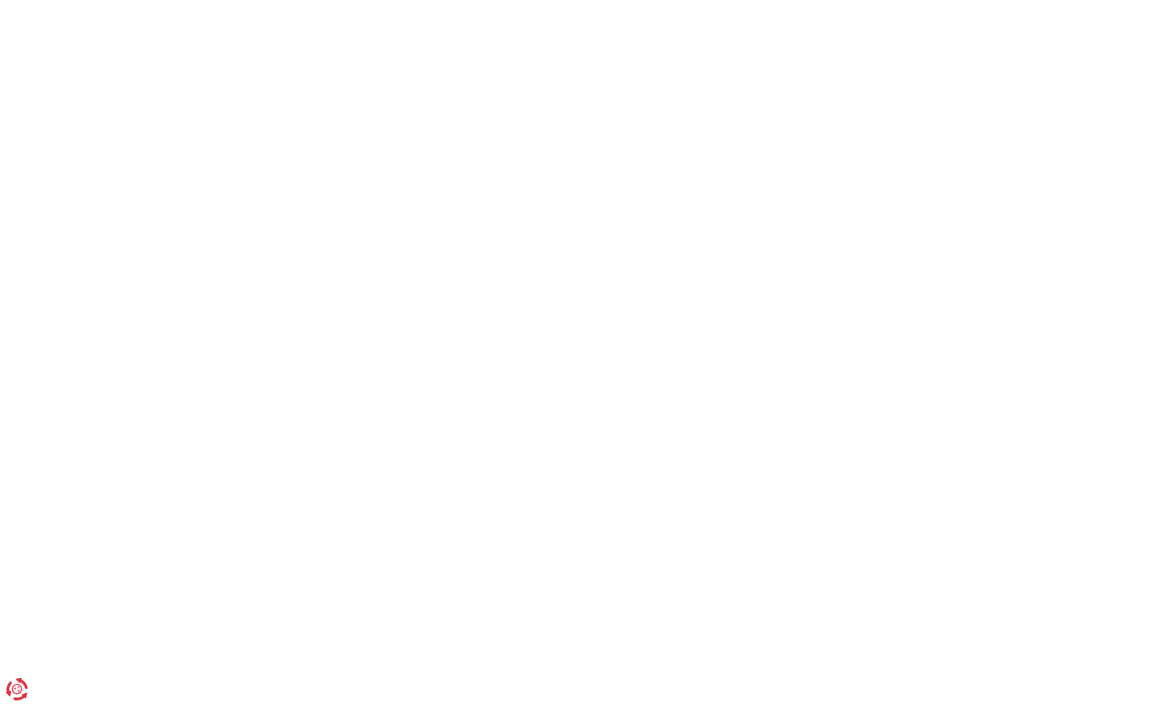
scroll to position [44, 0]
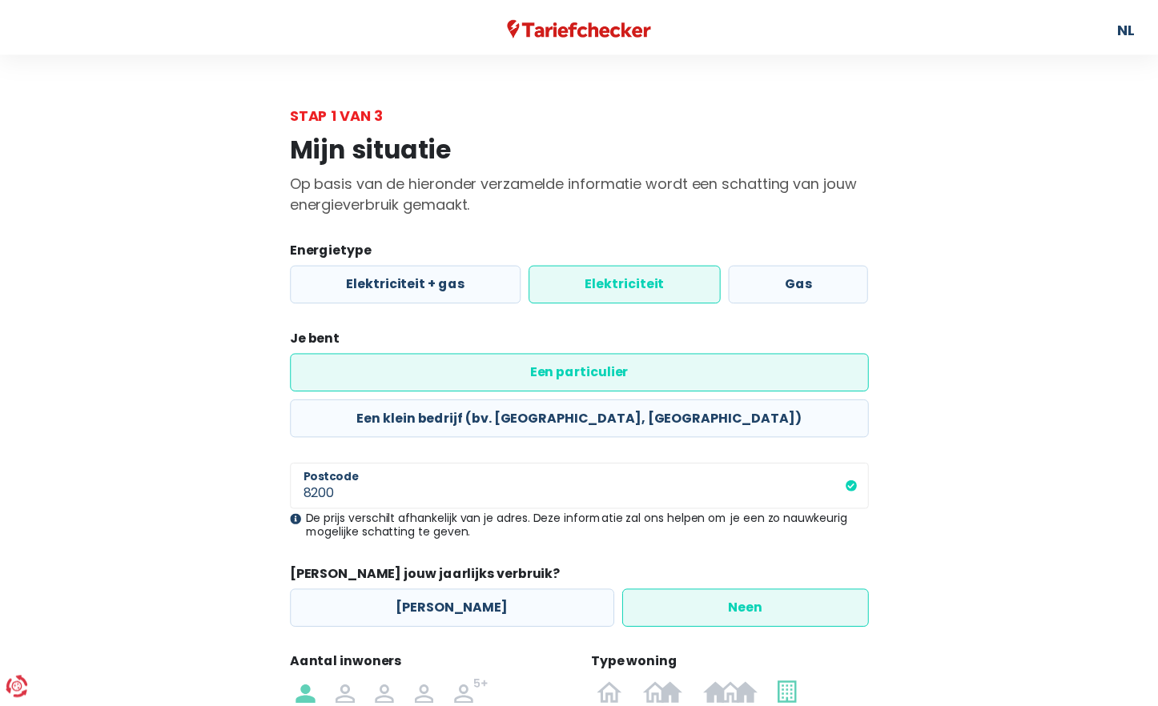
scroll to position [169, 0]
